Goal: Information Seeking & Learning: Understand process/instructions

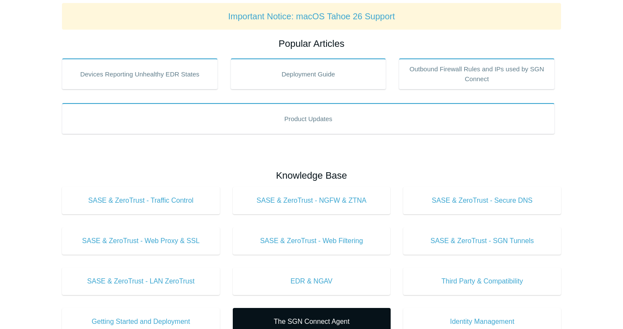
scroll to position [241, 0]
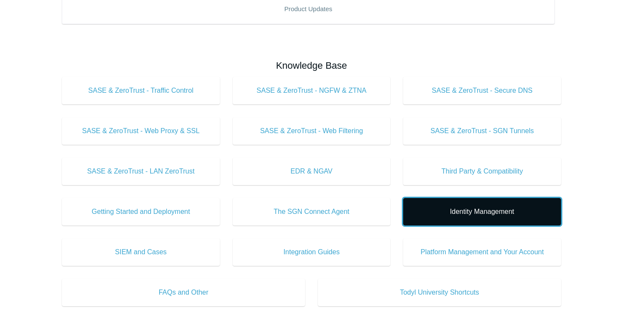
click at [487, 210] on span "Identity Management" at bounding box center [482, 212] width 132 height 10
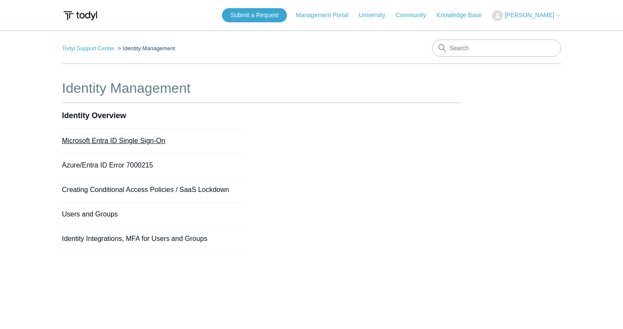
click at [132, 139] on link "Microsoft Entra ID Single Sign-On" at bounding box center [113, 140] width 103 height 7
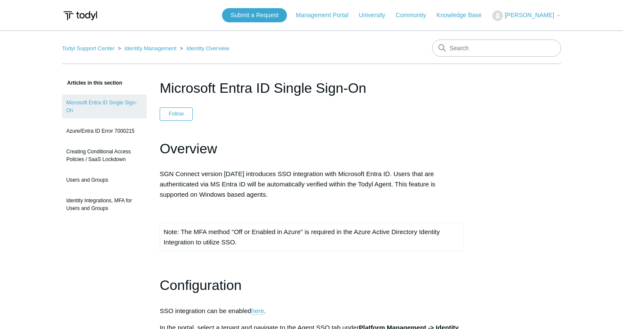
scroll to position [69, 0]
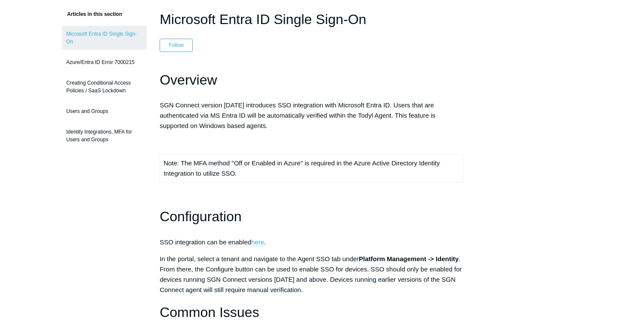
click at [234, 109] on p "SGN Connect version [DATE] introduces SSO integration with Microsoft Entra ID. …" at bounding box center [312, 115] width 304 height 31
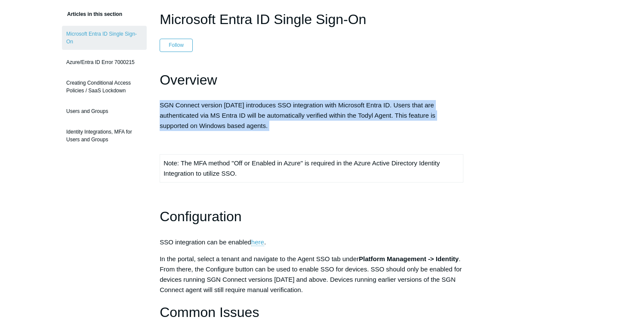
click at [234, 109] on p "SGN Connect version [DATE] introduces SSO integration with Microsoft Entra ID. …" at bounding box center [312, 115] width 304 height 31
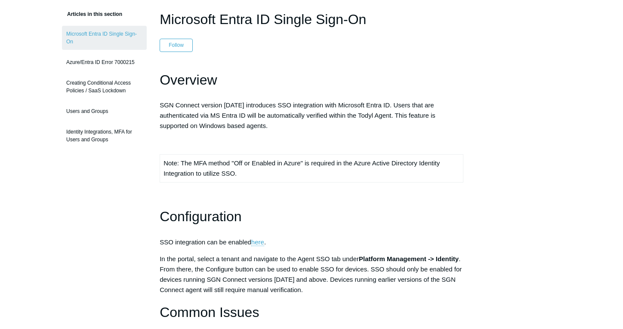
drag, startPoint x: 234, startPoint y: 109, endPoint x: 320, endPoint y: 138, distance: 91.4
click at [320, 138] on p at bounding box center [312, 143] width 304 height 10
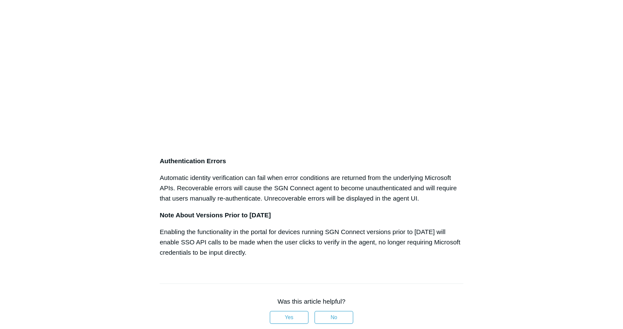
scroll to position [516, 0]
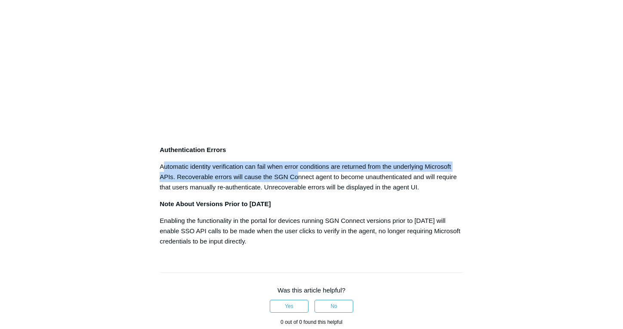
drag, startPoint x: 163, startPoint y: 169, endPoint x: 297, endPoint y: 176, distance: 134.0
click at [297, 176] on p "Automatic identity verification can fail when error conditions are returned fro…" at bounding box center [312, 177] width 304 height 31
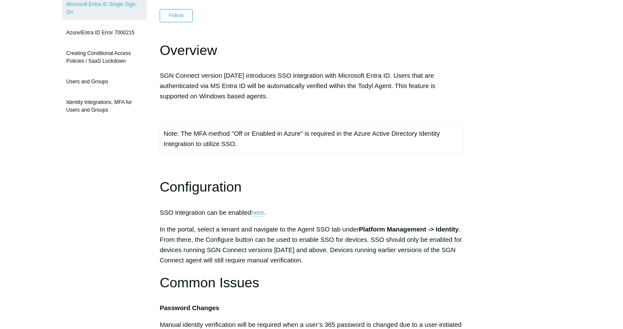
scroll to position [103, 0]
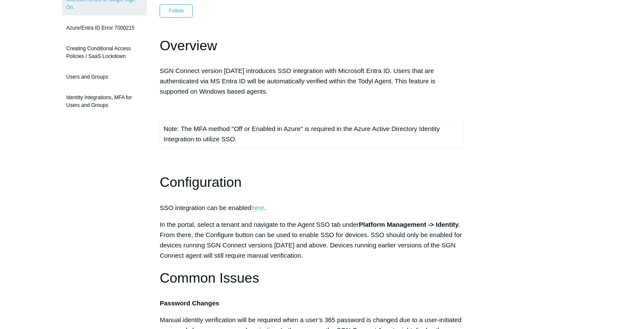
click at [262, 208] on link "here" at bounding box center [257, 208] width 13 height 8
